Goal: Answer question/provide support: Share knowledge or assist other users

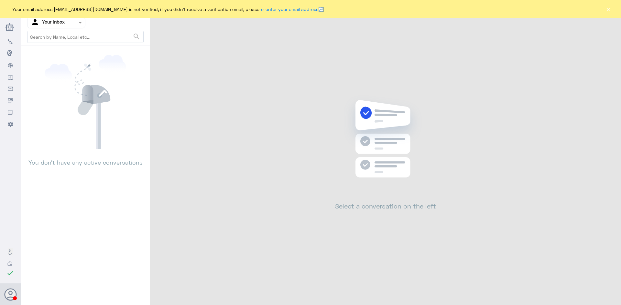
click at [69, 25] on div at bounding box center [56, 22] width 58 height 7
click at [58, 78] on Team "Your Team" at bounding box center [53, 79] width 22 height 5
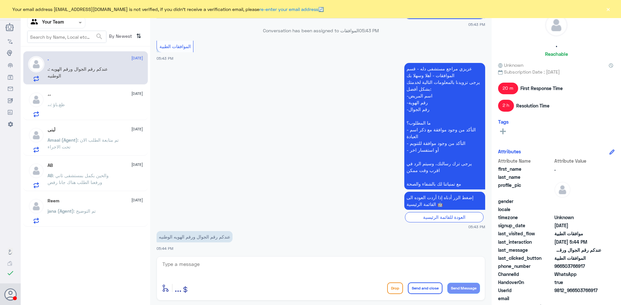
scroll to position [807, 0]
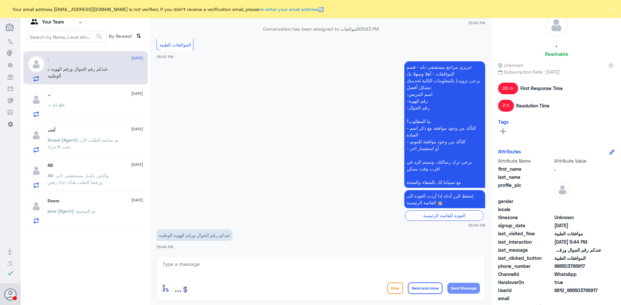
click at [81, 103] on div "،، : ظغ.باؤ" at bounding box center [95, 110] width 95 height 15
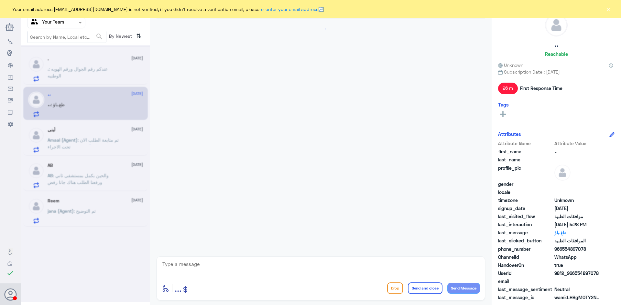
scroll to position [400, 0]
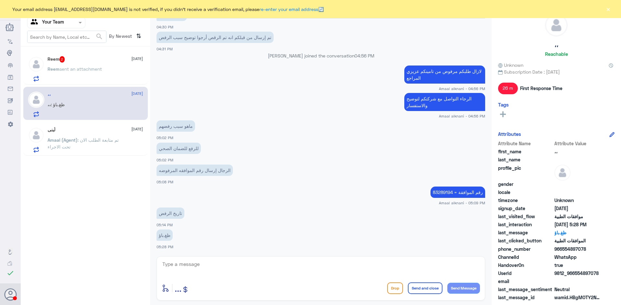
click at [95, 63] on div "Reem 2 20 August Reem sent an attachment" at bounding box center [95, 69] width 95 height 26
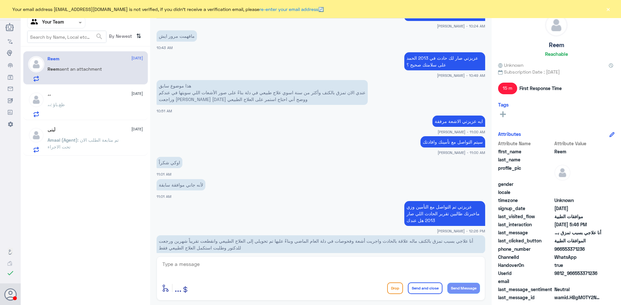
scroll to position [233, 0]
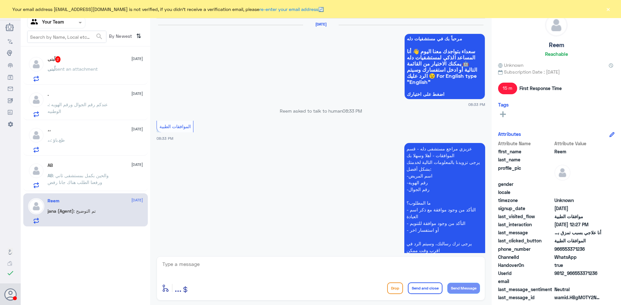
scroll to position [803, 0]
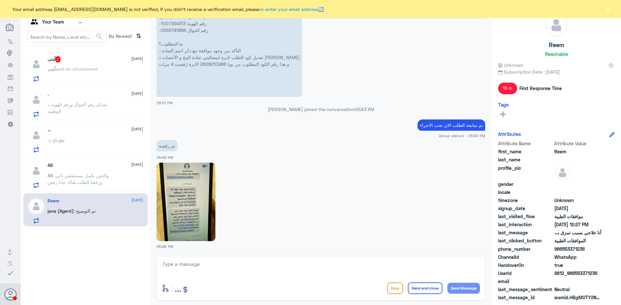
click at [72, 70] on span "sent an attachment" at bounding box center [76, 68] width 42 height 5
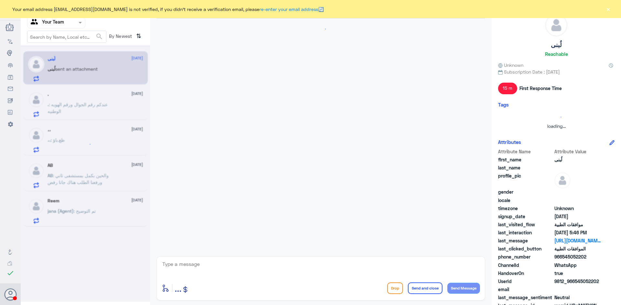
scroll to position [803, 0]
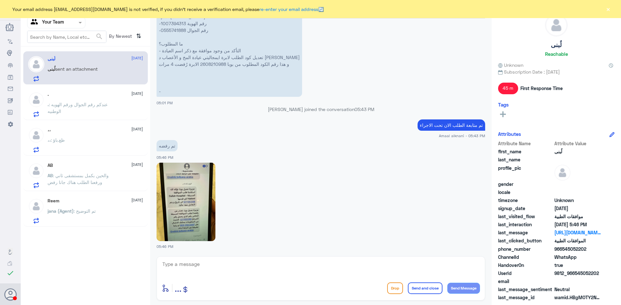
click at [186, 206] on img at bounding box center [185, 202] width 59 height 79
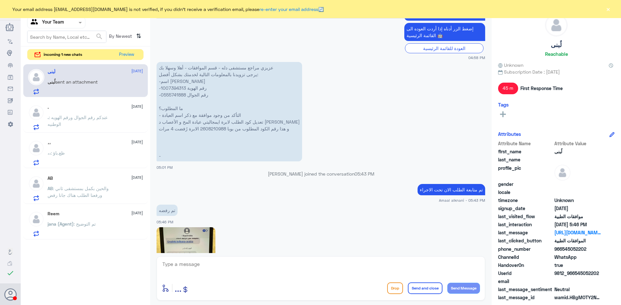
scroll to position [706, 0]
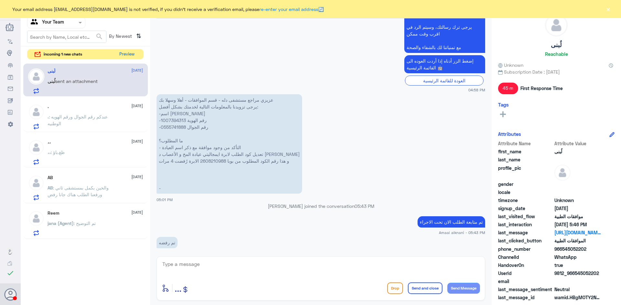
click at [127, 53] on button "Preview" at bounding box center [127, 54] width 20 height 10
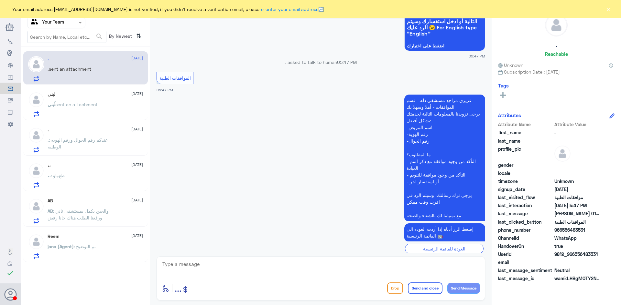
scroll to position [376, 0]
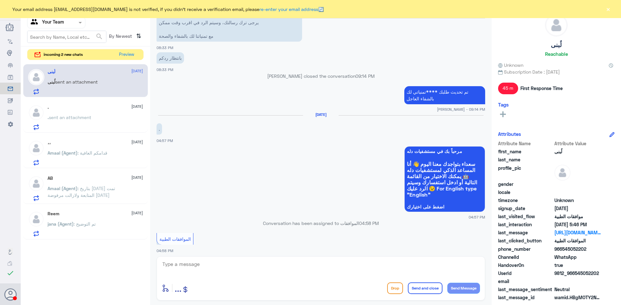
scroll to position [803, 0]
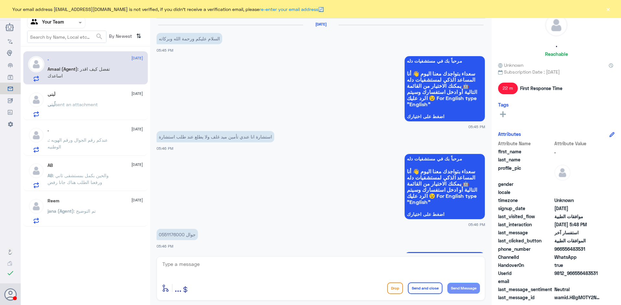
scroll to position [430, 0]
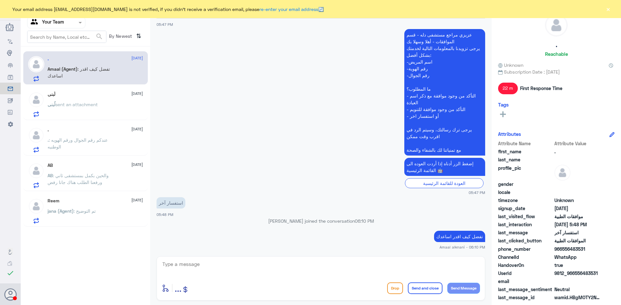
click at [87, 108] on p "لُبنى sent an attachment" at bounding box center [73, 109] width 50 height 16
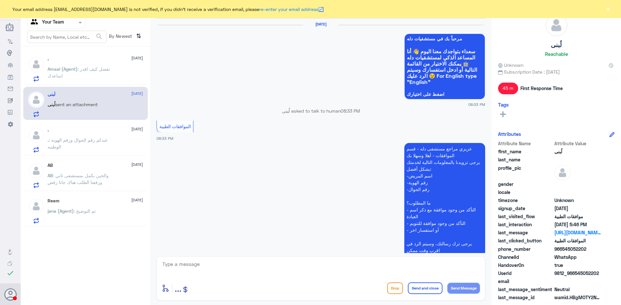
scroll to position [803, 0]
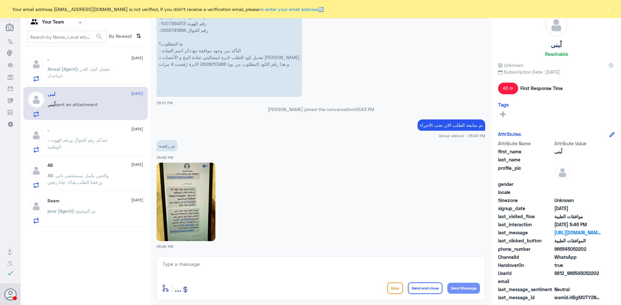
click at [76, 77] on p "Amaal (Agent) : تفضل كيف اقدر اساعدك" at bounding box center [84, 74] width 73 height 16
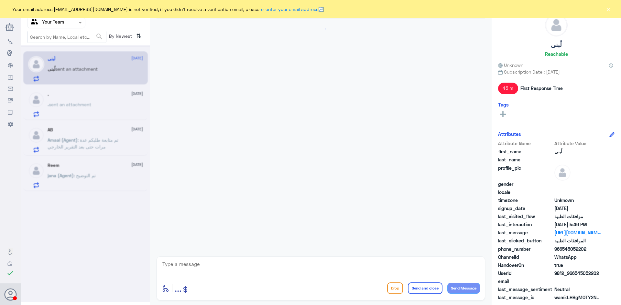
scroll to position [803, 0]
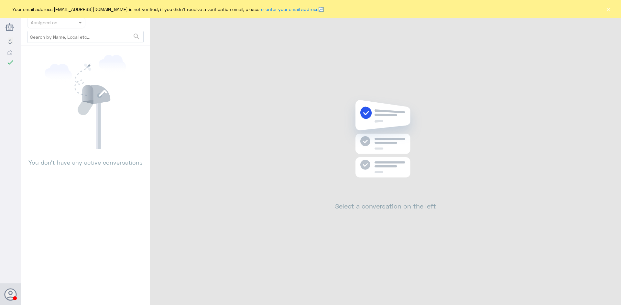
click at [607, 12] on button "×" at bounding box center [607, 9] width 6 height 6
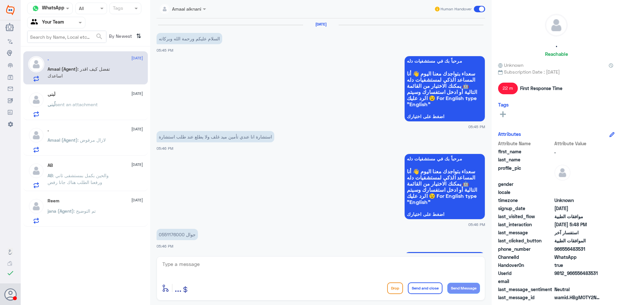
scroll to position [430, 0]
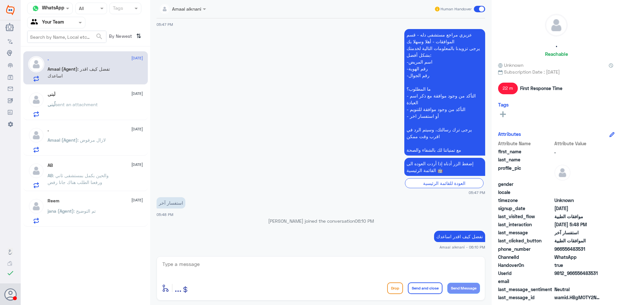
click at [94, 181] on span ": والحين بكمل بمستشفى ثاني ورفعنا الطلب هناك جانا رفض" at bounding box center [78, 179] width 61 height 12
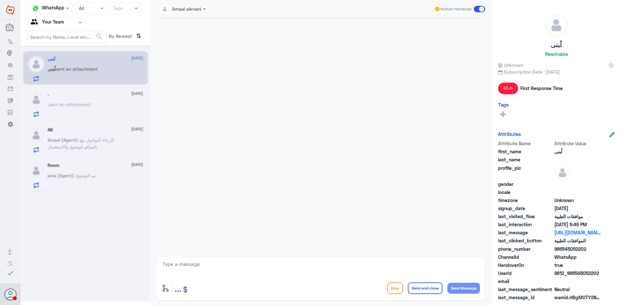
scroll to position [803, 0]
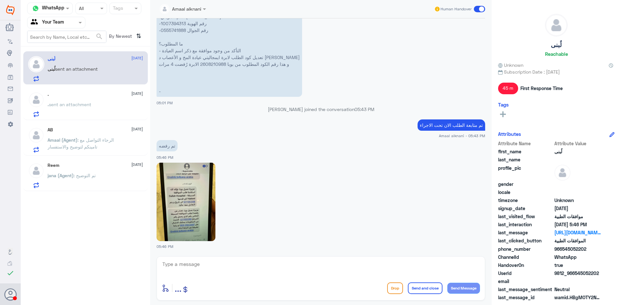
click at [55, 21] on input "text" at bounding box center [49, 22] width 36 height 7
click at [61, 49] on b "Unassigned" at bounding box center [54, 50] width 25 height 5
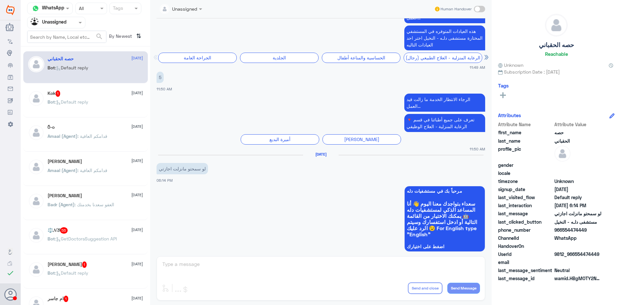
scroll to position [717, 0]
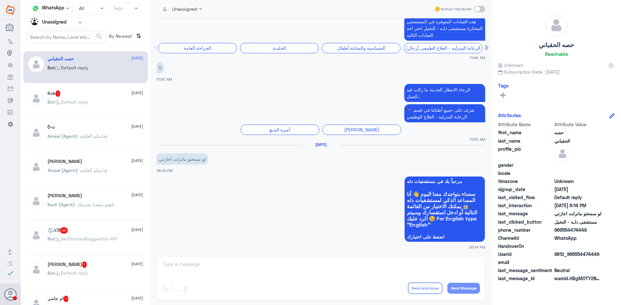
click at [81, 103] on span ": Default reply" at bounding box center [71, 101] width 33 height 5
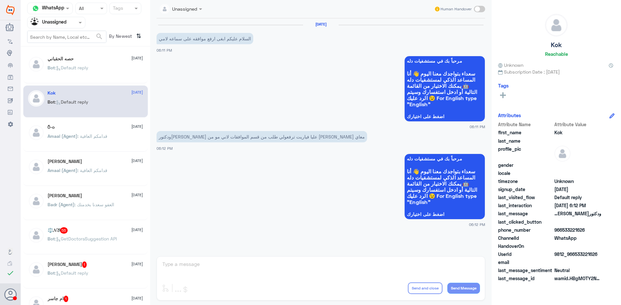
click at [296, 167] on app-msgs-whats-app-list "مرحباً بك في مستشفيات دله سعداء بتواجدك معنا اليوم 👋 أنا المساعد الذكي لمستشفيا…" at bounding box center [320, 187] width 328 height 67
click at [344, 168] on app-msgs-whats-app-list "مرحباً بك في مستشفيات دله سعداء بتواجدك معنا اليوم 👋 أنا المساعد الذكي لمستشفيا…" at bounding box center [320, 187] width 328 height 67
click at [233, 69] on app-msgs-whats-app-list "مرحباً بك في مستشفيات دله سعداء بتواجدك معنا اليوم 👋 أنا المساعد الذكي لمستشفيا…" at bounding box center [320, 89] width 328 height 67
click at [235, 42] on p "السلام عليكم ابغى ارفع موافقه على سماعه لامي" at bounding box center [204, 38] width 97 height 11
click at [289, 74] on app-msgs-whats-app-list "مرحباً بك في مستشفيات دله سعداء بتواجدك معنا اليوم 👋 أنا المساعد الذكي لمستشفيا…" at bounding box center [320, 89] width 328 height 67
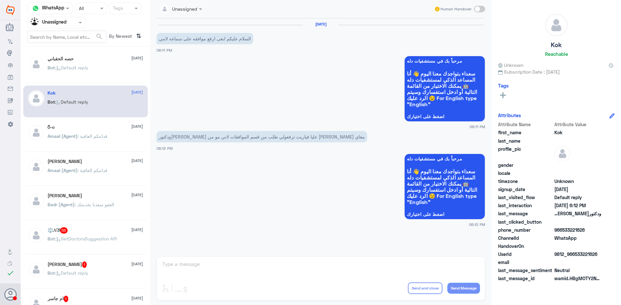
click at [101, 134] on span ": قدامكم العافية" at bounding box center [93, 135] width 30 height 5
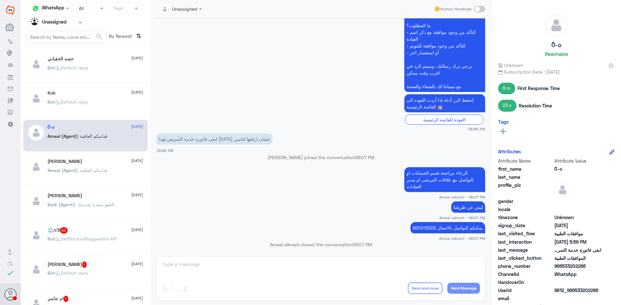
scroll to position [419, 0]
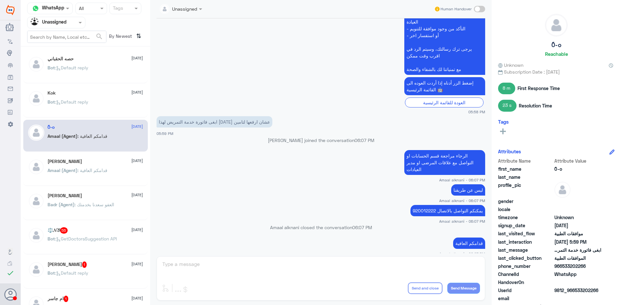
click at [82, 206] on span ": العفو سعدنا بخدمتك" at bounding box center [94, 204] width 39 height 5
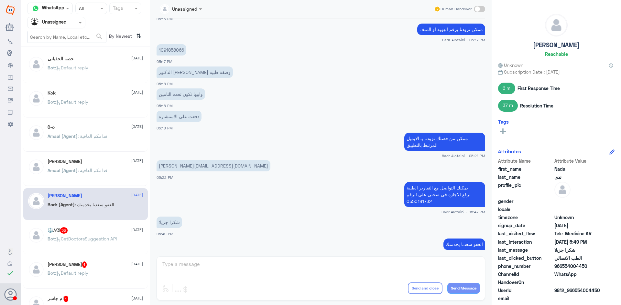
scroll to position [246, 0]
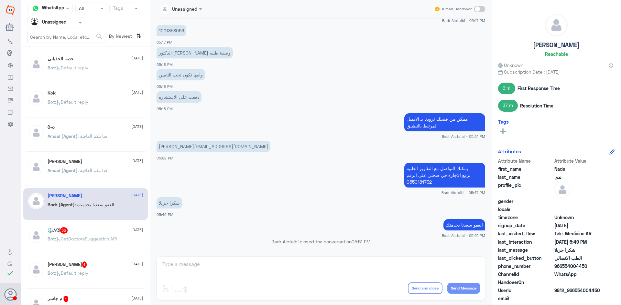
click at [61, 238] on icon at bounding box center [58, 239] width 5 height 5
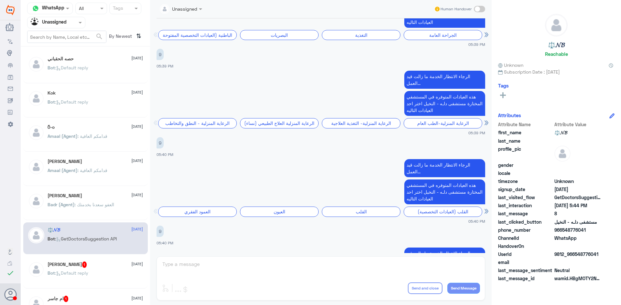
scroll to position [864, 0]
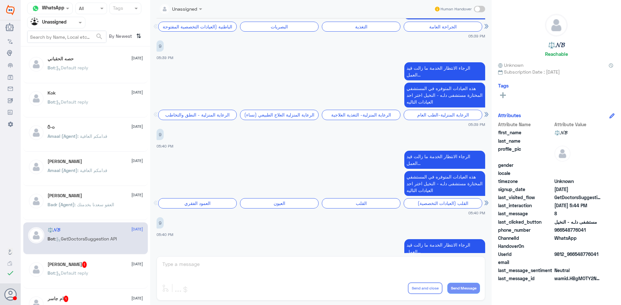
click at [485, 115] on div at bounding box center [486, 114] width 5 height 5
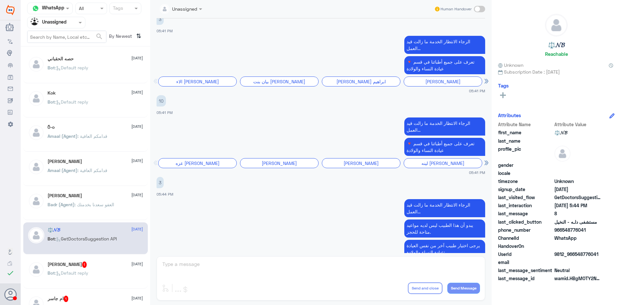
scroll to position [1442, 0]
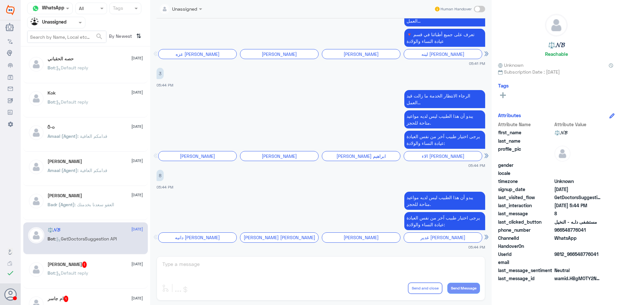
click at [77, 272] on span ": Default reply" at bounding box center [71, 273] width 33 height 5
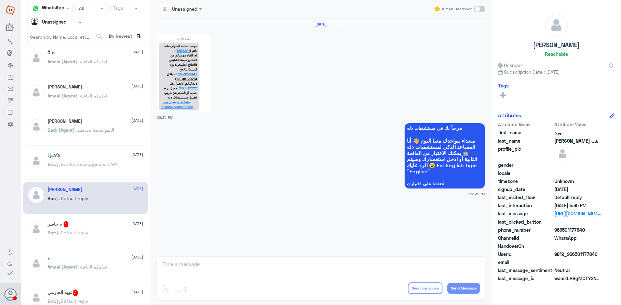
scroll to position [97, 0]
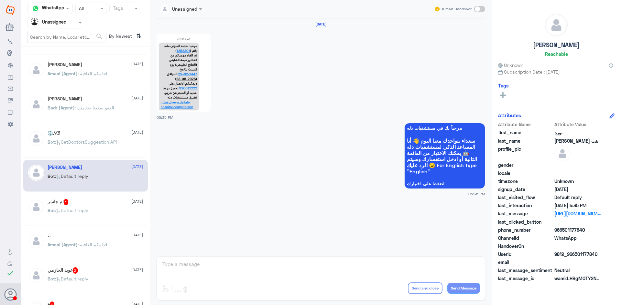
click at [81, 207] on p "Bot : Default reply" at bounding box center [68, 215] width 41 height 16
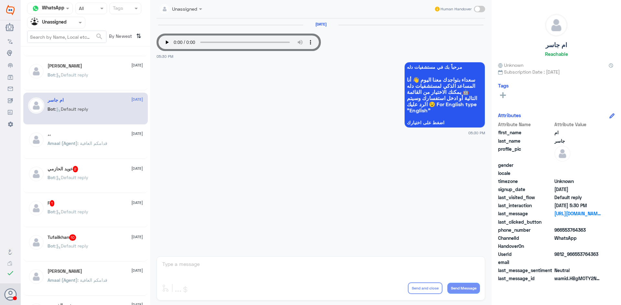
scroll to position [226, 0]
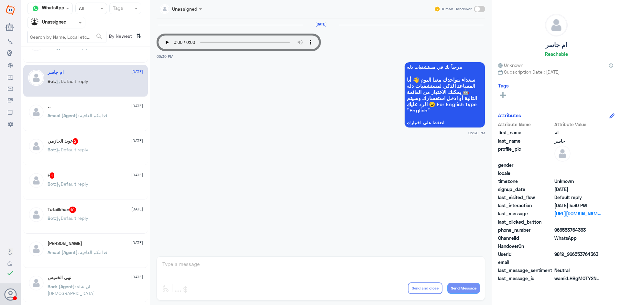
click at [68, 141] on h5 "عويد الحازمي 2" at bounding box center [63, 141] width 31 height 6
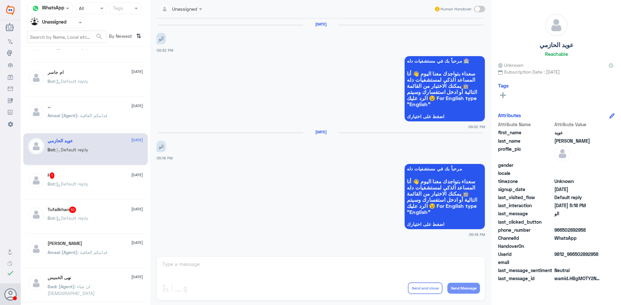
click at [69, 178] on div "F 1 20 August" at bounding box center [95, 176] width 95 height 6
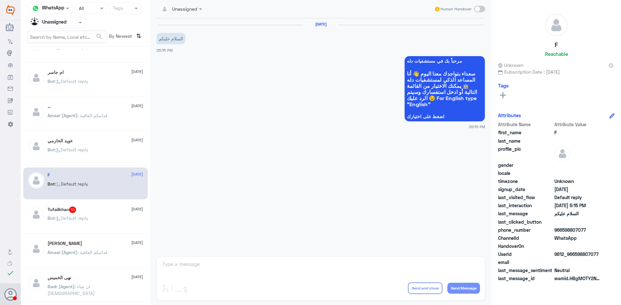
click at [82, 215] on div "Tufailkhan 10 20 August Bot : Default reply" at bounding box center [95, 219] width 95 height 24
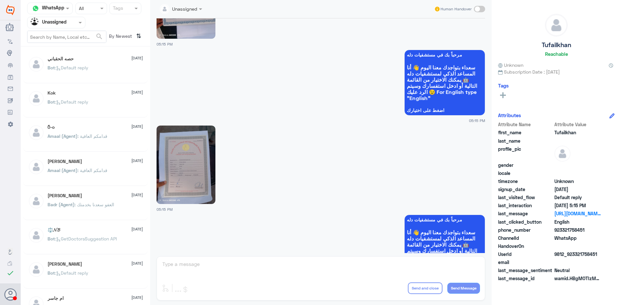
click at [69, 25] on div at bounding box center [56, 22] width 58 height 7
click at [60, 69] on div "Your Team" at bounding box center [56, 72] width 58 height 15
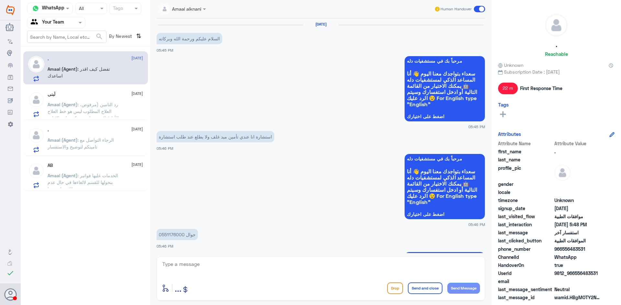
scroll to position [430, 0]
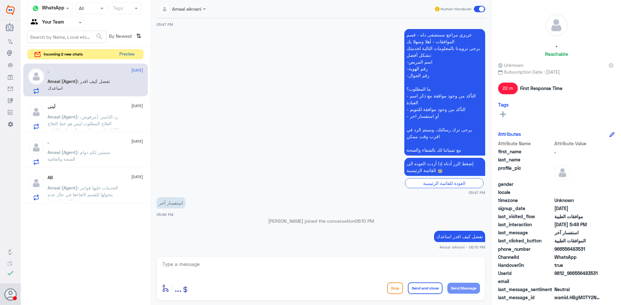
click at [129, 56] on button "Preview" at bounding box center [127, 54] width 20 height 10
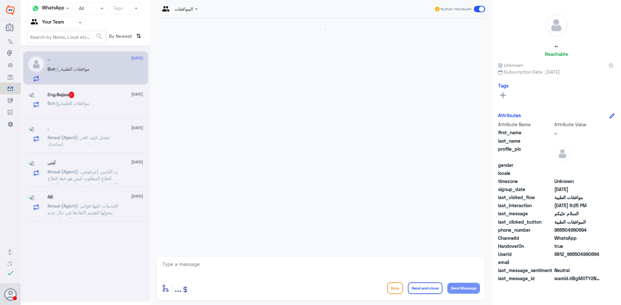
scroll to position [82, 0]
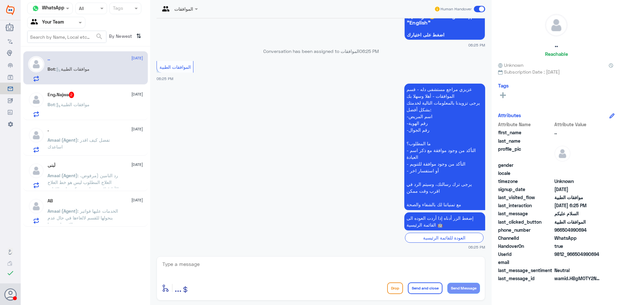
click at [86, 102] on span ": موافقات الطبية" at bounding box center [72, 104] width 35 height 5
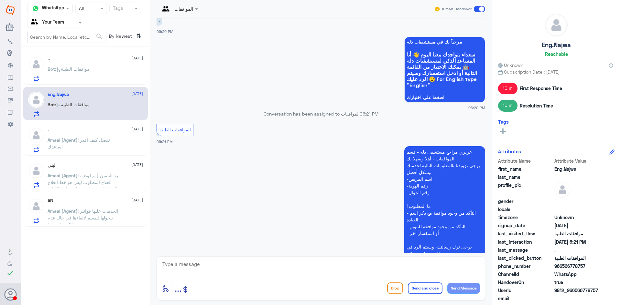
scroll to position [995, 0]
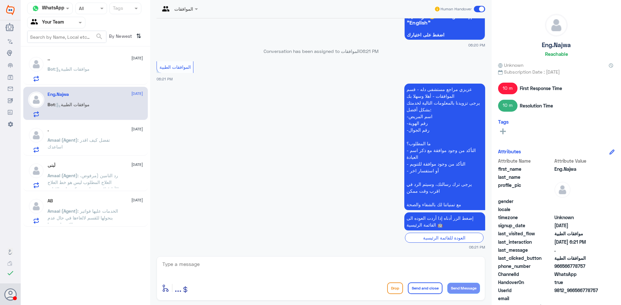
click at [90, 73] on p "Bot : موافقات الطبية" at bounding box center [69, 74] width 42 height 16
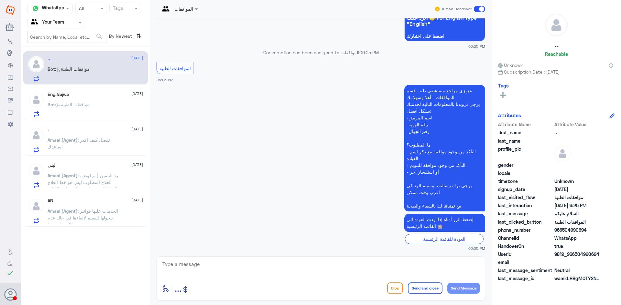
scroll to position [82, 0]
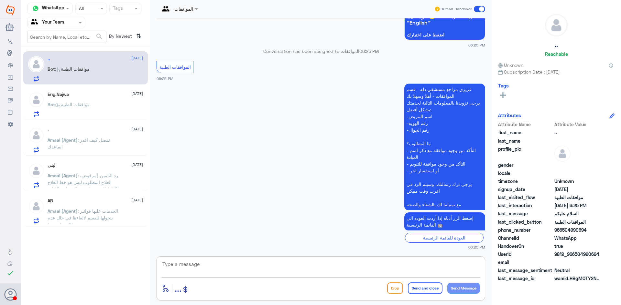
click at [245, 273] on textarea at bounding box center [321, 268] width 318 height 16
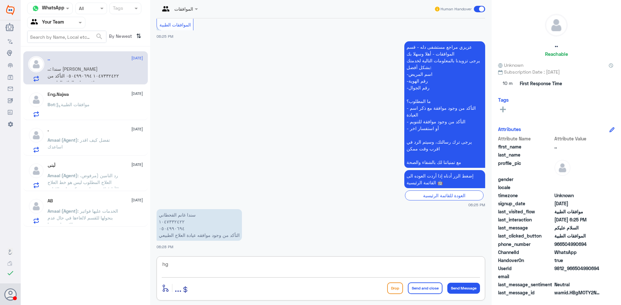
type textarea "h"
type textarea "السلام عليكم و رحمة الله"
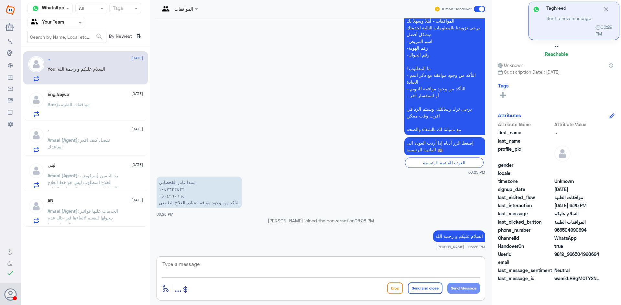
click at [283, 263] on textarea at bounding box center [321, 268] width 318 height 16
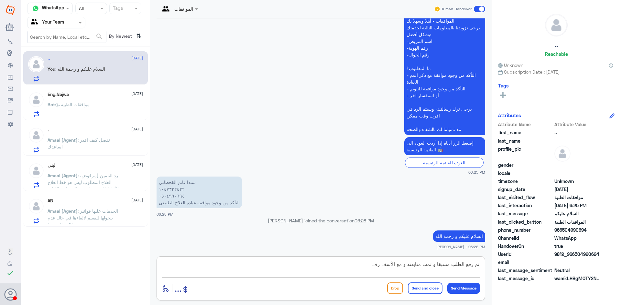
scroll to position [167, 0]
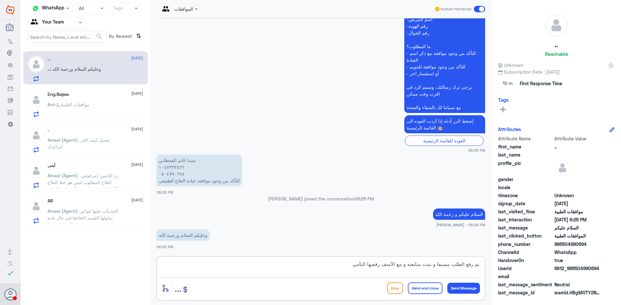
type textarea "تم رفع الطلب مسبقا و تمت متابعته و مع الأسف رفضها التأمين"
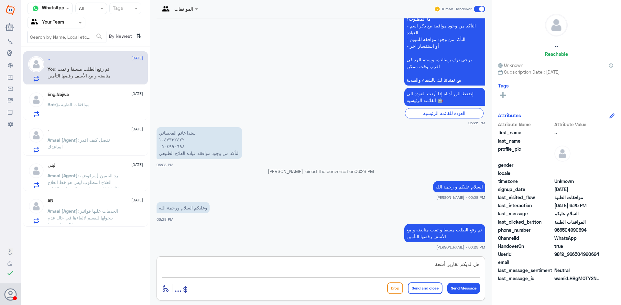
click at [469, 262] on textarea "هل لديكم تقارير أشعة" at bounding box center [321, 268] width 318 height 16
click at [404, 263] on textarea "هل متوفر لديكم تقارير أشعة" at bounding box center [321, 268] width 318 height 16
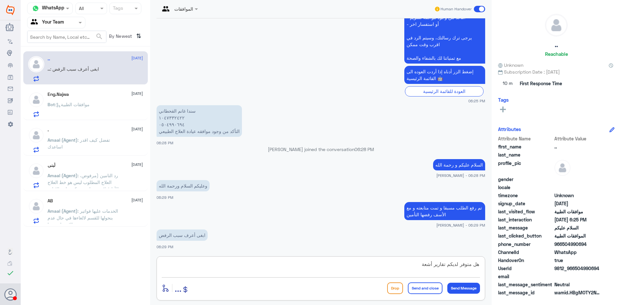
type textarea "هل متوفر لديكم تقارير أشعة؟"
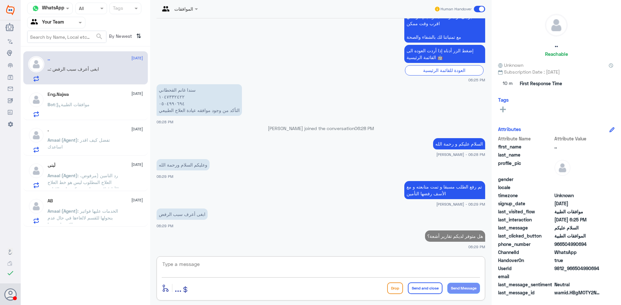
click at [307, 263] on textarea at bounding box center [321, 268] width 318 height 16
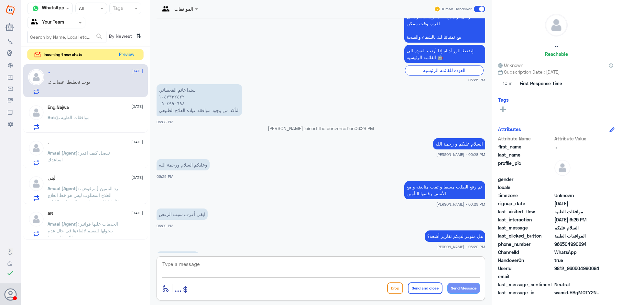
scroll to position [260, 0]
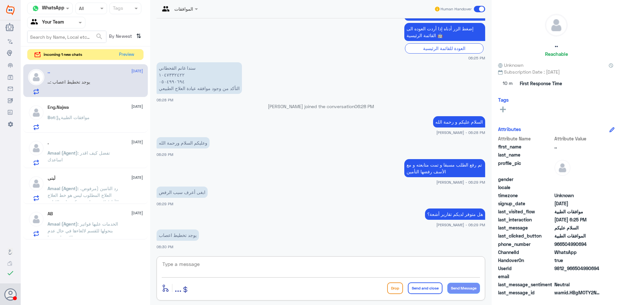
click at [215, 266] on textarea at bounding box center [321, 268] width 318 height 16
type textarea "اذا ممكن ترسلينه لأجل رفعة لشركة التأمين"
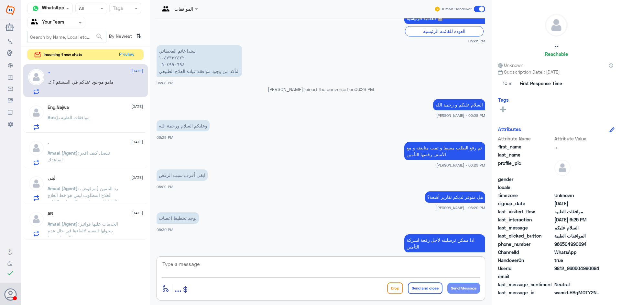
scroll to position [331, 0]
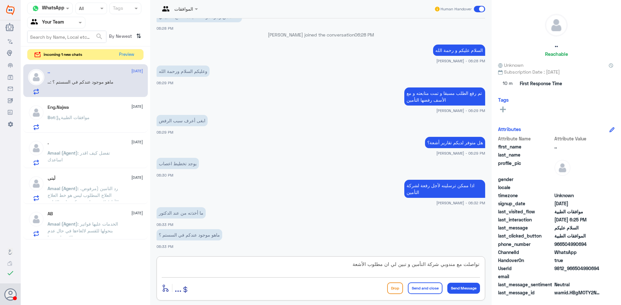
click at [248, 267] on textarea "تواصلت مع مندوبي شركة التأمين و تبين لي ان مطلوب الأشعة" at bounding box center [321, 268] width 318 height 16
type textarea "تواصلت مع مندوبي شركة التأمين و بإنتظار ردهم لمعرفه سبب الرفض و الت"
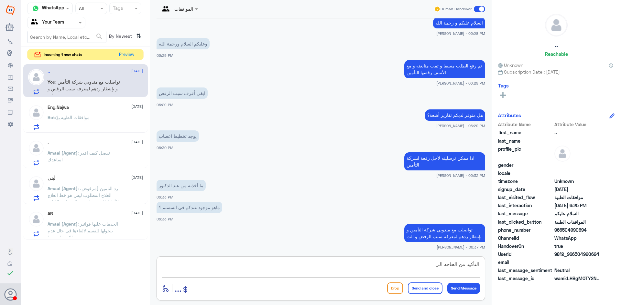
scroll to position [381, 0]
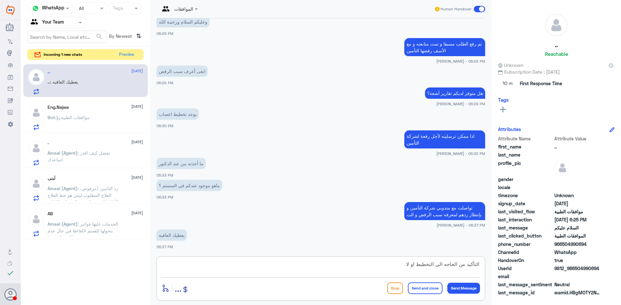
type textarea "التأكيد من الحاجه الى التخطيط او لا"
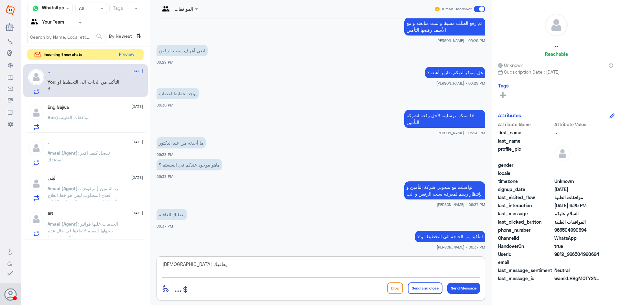
type textarea "[DEMOGRAPHIC_DATA] يعافيك"
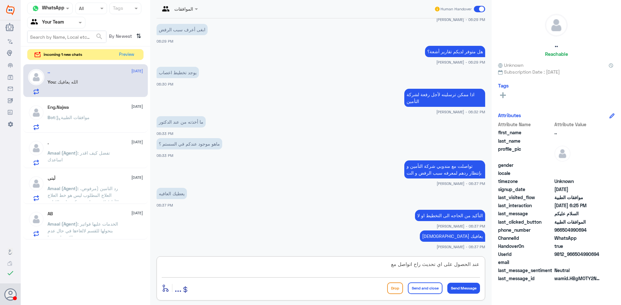
type textarea "عند الحصول على اي تحديث راح اتواصل معك"
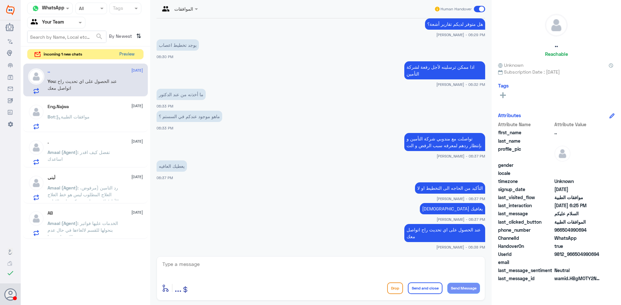
click at [126, 52] on button "Preview" at bounding box center [127, 54] width 20 height 10
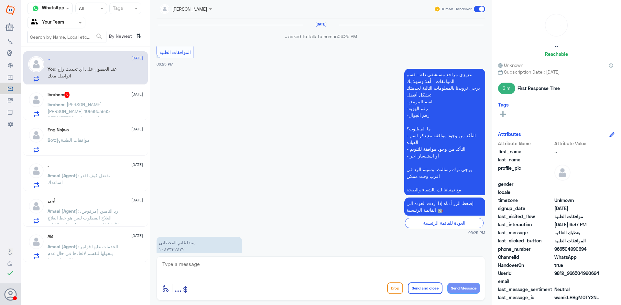
scroll to position [365, 0]
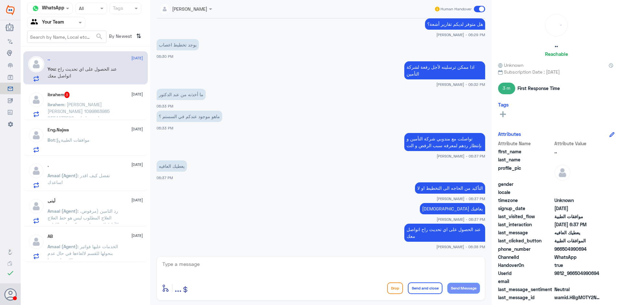
click at [92, 112] on span ": ابراهيم مسير نافل المطيري 1099863985 0554437596 استفسار اخر" at bounding box center [79, 111] width 62 height 19
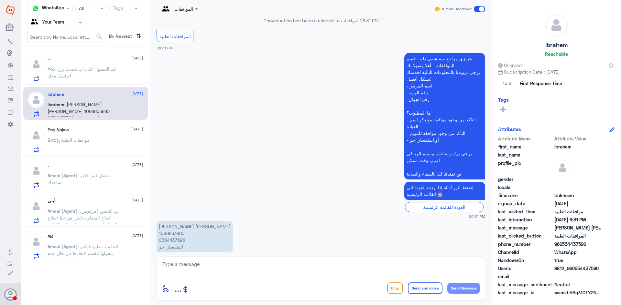
scroll to position [124, 0]
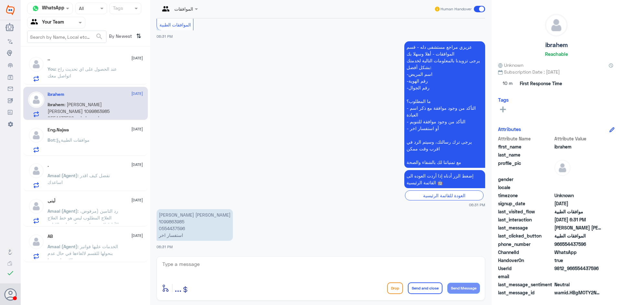
click at [256, 264] on textarea at bounding box center [321, 268] width 318 height 16
type textarea "السلام عليكم و رحمة الله"
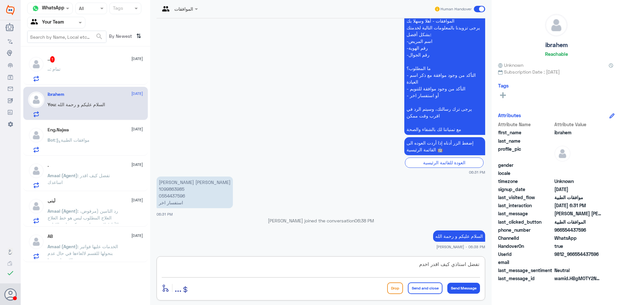
type textarea "تفضل استاذي كيف اقدر اخدمك"
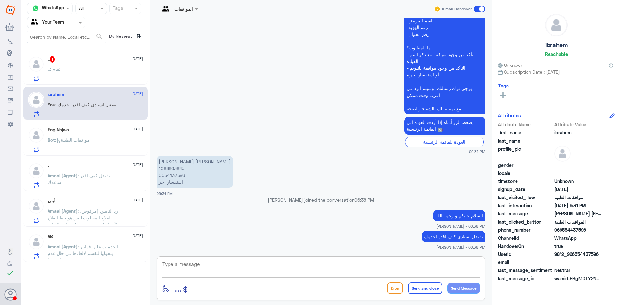
click at [65, 68] on div ".. : تمام" at bounding box center [95, 74] width 95 height 15
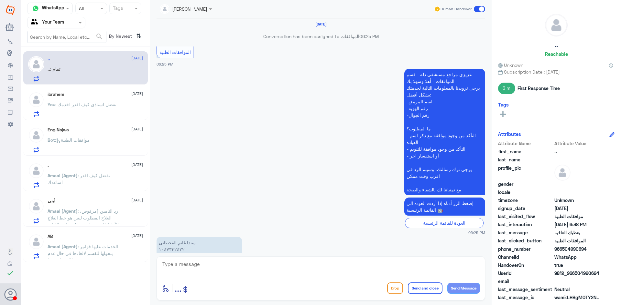
scroll to position [387, 0]
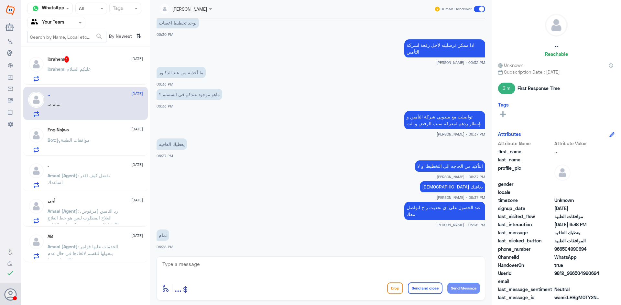
click at [228, 271] on textarea at bounding box center [321, 268] width 318 height 16
click at [92, 70] on div "ibrahem : عليكم السلام" at bounding box center [95, 74] width 95 height 15
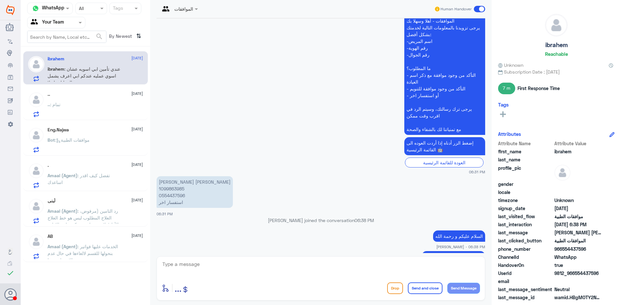
scroll to position [222, 0]
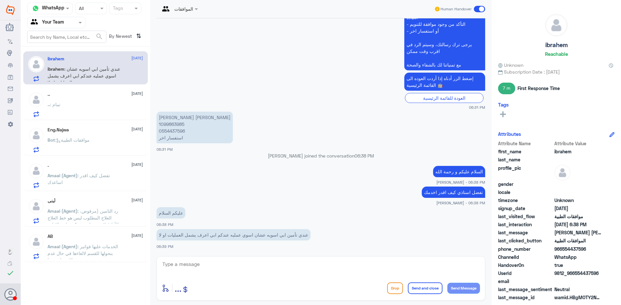
click at [174, 123] on p "ابراهيم مسير نافل المطيري 1099863985 0554437596 استفسار اخر" at bounding box center [194, 128] width 76 height 32
copy p "1099863985"
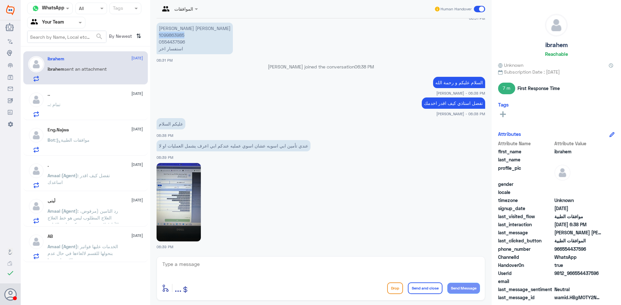
click at [176, 207] on img at bounding box center [178, 202] width 44 height 79
click at [221, 263] on textarea at bounding box center [321, 268] width 318 height 16
drag, startPoint x: 184, startPoint y: 35, endPoint x: 159, endPoint y: 35, distance: 25.2
click at [159, 35] on p "ابراهيم مسير نافل المطيري 1099863985 0554437596 استفسار اخر" at bounding box center [194, 39] width 76 height 32
copy p "1099863985"
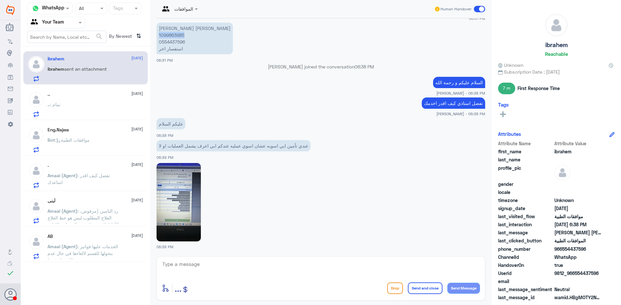
copy p "1099863985"
click at [194, 205] on img at bounding box center [178, 202] width 44 height 79
click at [181, 200] on img at bounding box center [178, 202] width 44 height 79
click at [197, 265] on textarea at bounding box center [321, 268] width 318 height 16
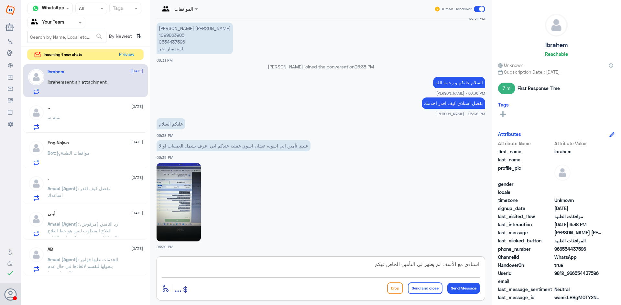
type textarea "استاذي مع الأسف لم يظهر لي التأمين الخاص فيكم"
click at [61, 19] on input "text" at bounding box center [49, 22] width 36 height 7
click at [62, 59] on Inbox "Your Inbox" at bounding box center [53, 56] width 23 height 5
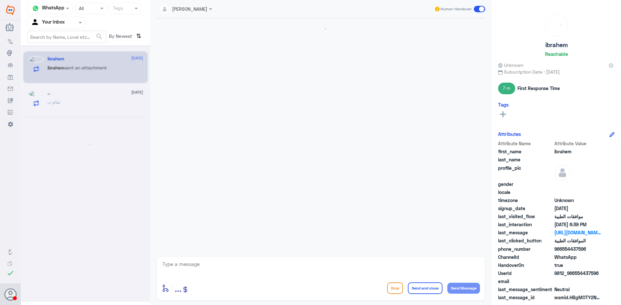
scroll to position [311, 0]
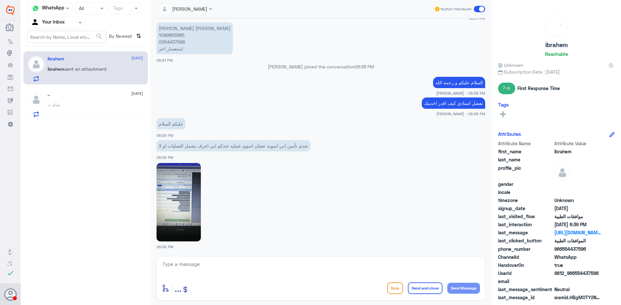
click at [60, 100] on div ".. 20 August .. : تمام" at bounding box center [95, 105] width 95 height 26
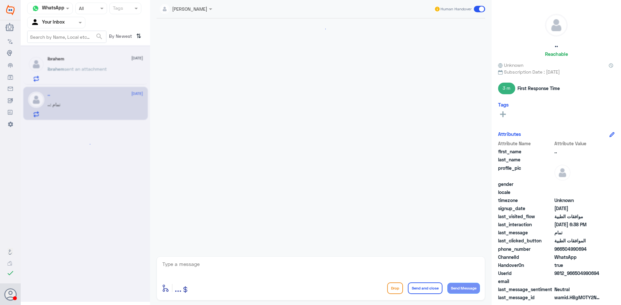
scroll to position [387, 0]
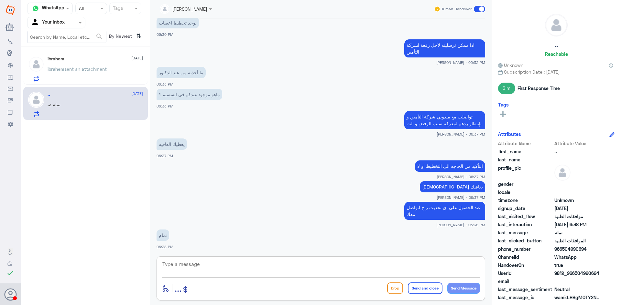
click at [212, 265] on textarea at bounding box center [321, 268] width 318 height 16
type textarea "h"
type textarea "أ"
type textarea "السلام عليكم"
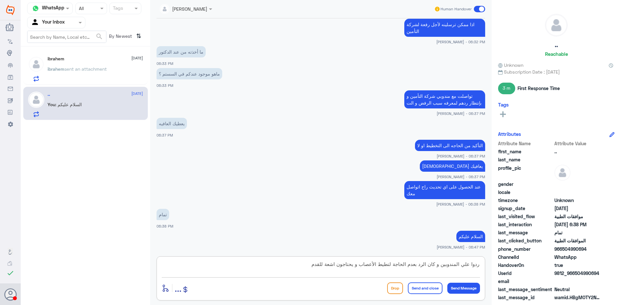
type textarea "ردوا علي المندوبين و كان الرد بعدم الحاجة لتطيط الأعصاب و يحتاجون اشعة للقدم"
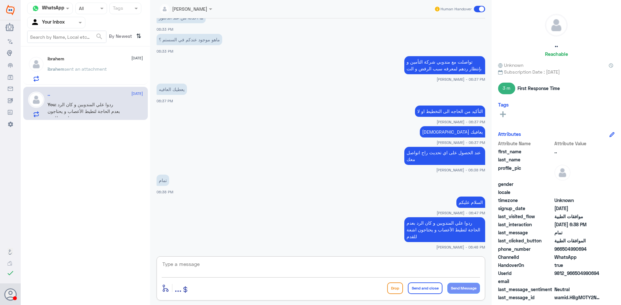
click at [67, 68] on span "sent an attachment" at bounding box center [85, 68] width 42 height 5
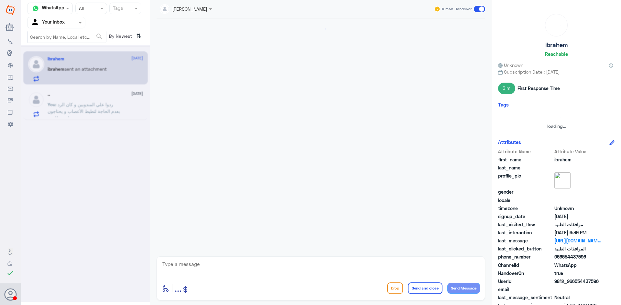
scroll to position [311, 0]
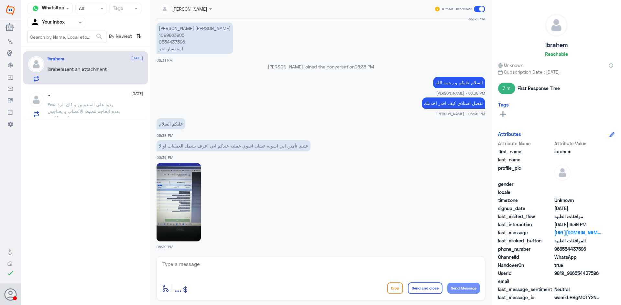
click at [224, 267] on textarea at bounding box center [321, 268] width 318 height 16
type textarea "استاذي تم التأكد عن طريق مجلس الضمان الصحي و لم يتبين لي اي تأمين"
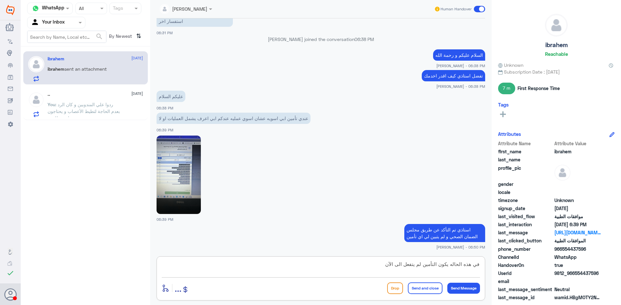
type textarea "في هذه الحاله يكون التأمين لم يتفعل الى الآن"
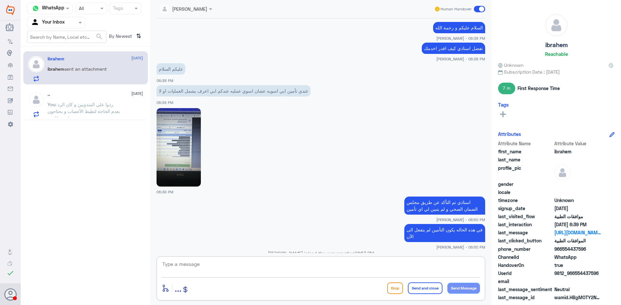
scroll to position [444, 0]
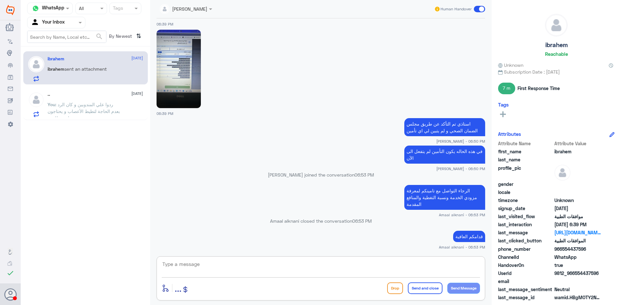
click at [67, 67] on span "sent an attachment" at bounding box center [85, 68] width 42 height 5
click at [69, 112] on span ": ردوا علي المندوبين و كان الرد بعدم الحاجة لتطيط الأعصاب و يحتاجون اشعة للقدم" at bounding box center [84, 111] width 72 height 19
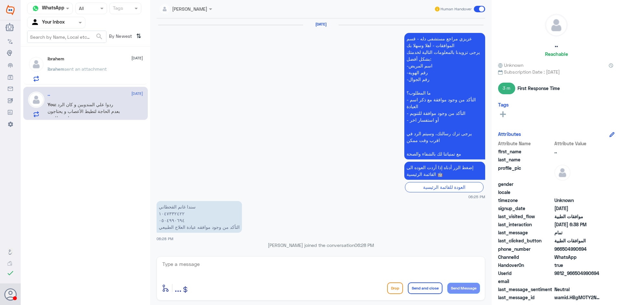
scroll to position [406, 0]
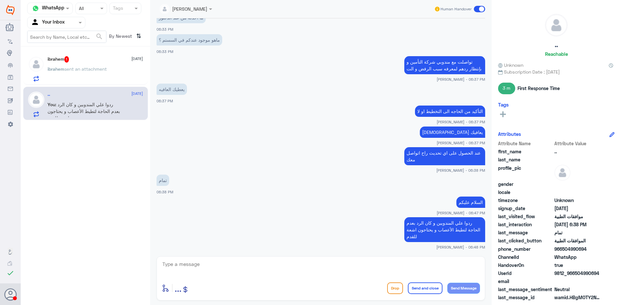
click at [58, 62] on h5 "ibrahem 1" at bounding box center [59, 59] width 22 height 6
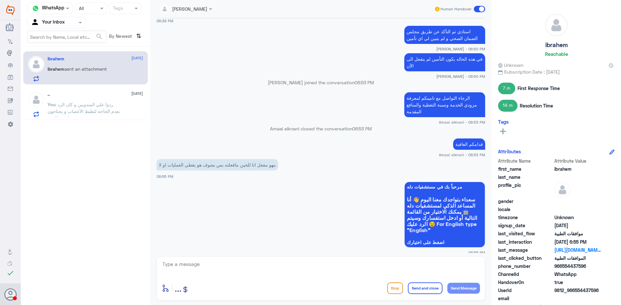
scroll to position [521, 0]
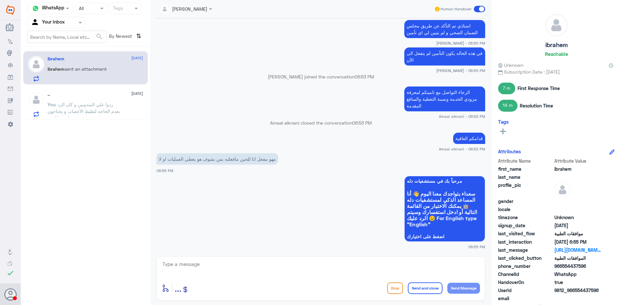
click at [90, 109] on span ": ردوا علي المندوبين و كان الرد بعدم الحاجة لتطيط الأعصاب و يحتاجون اشعة للقدم" at bounding box center [84, 111] width 72 height 19
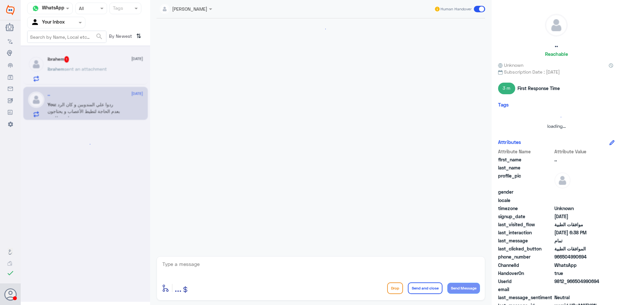
scroll to position [406, 0]
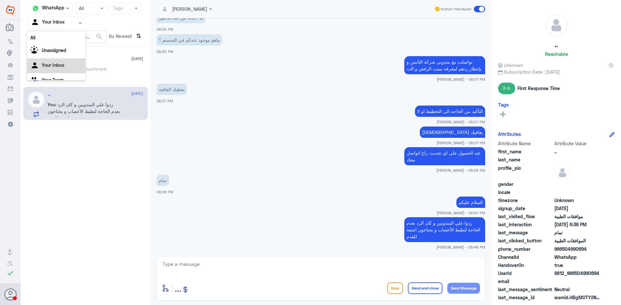
click at [60, 22] on input "text" at bounding box center [49, 22] width 36 height 7
click at [68, 74] on div "Your Team" at bounding box center [56, 72] width 58 height 15
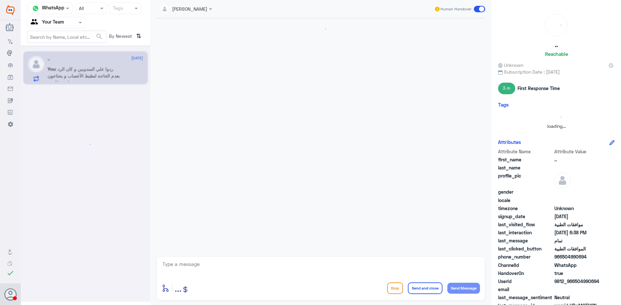
scroll to position [406, 0]
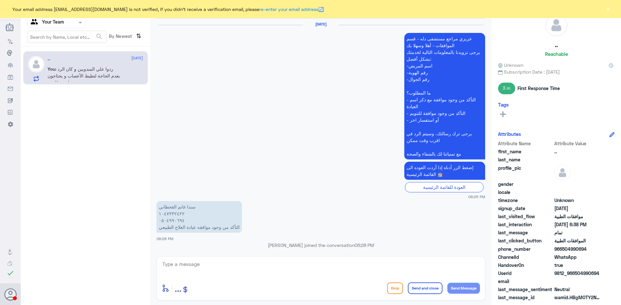
scroll to position [406, 0]
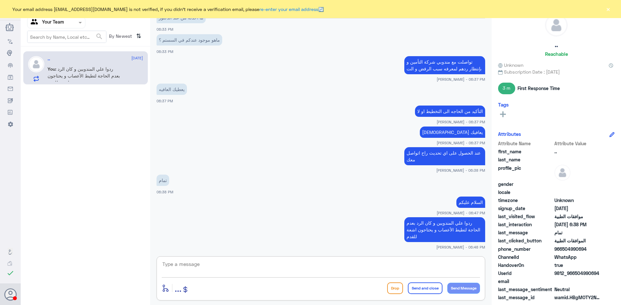
click at [240, 265] on textarea at bounding box center [321, 268] width 318 height 16
click at [609, 9] on button "×" at bounding box center [607, 9] width 6 height 6
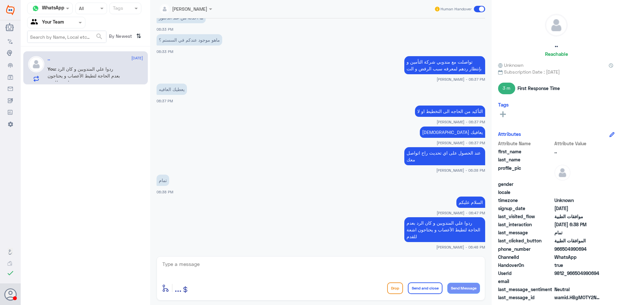
click at [74, 24] on div at bounding box center [56, 22] width 58 height 7
click at [54, 68] on Inbox "Your Inbox" at bounding box center [53, 64] width 23 height 5
click at [72, 22] on div at bounding box center [56, 22] width 58 height 7
click at [66, 70] on div "Your Team" at bounding box center [56, 72] width 58 height 15
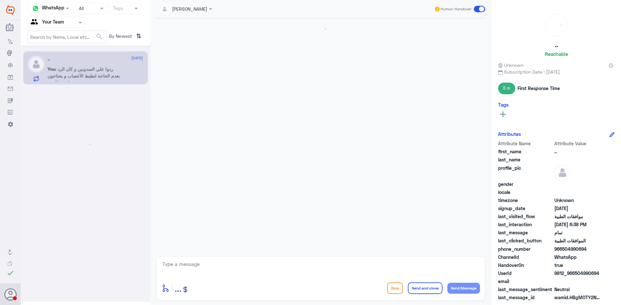
scroll to position [406, 0]
